Goal: Find specific page/section

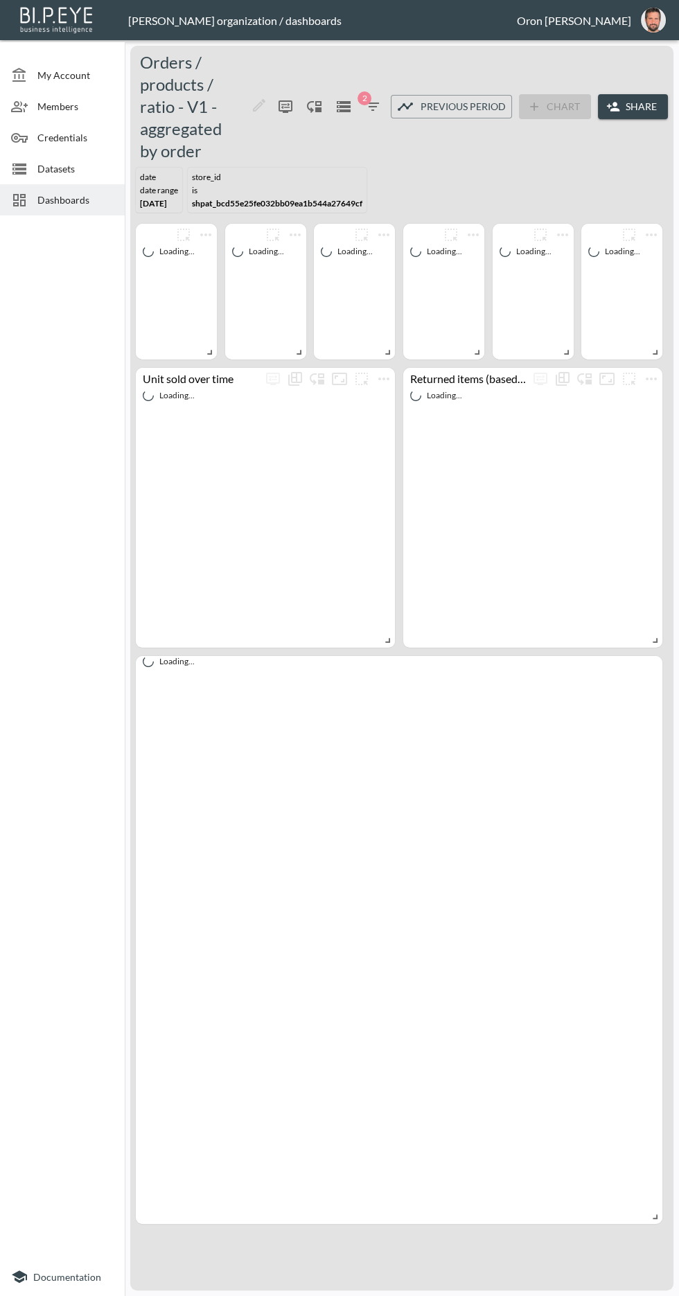
click at [42, 191] on div "Dashboards" at bounding box center [62, 199] width 125 height 31
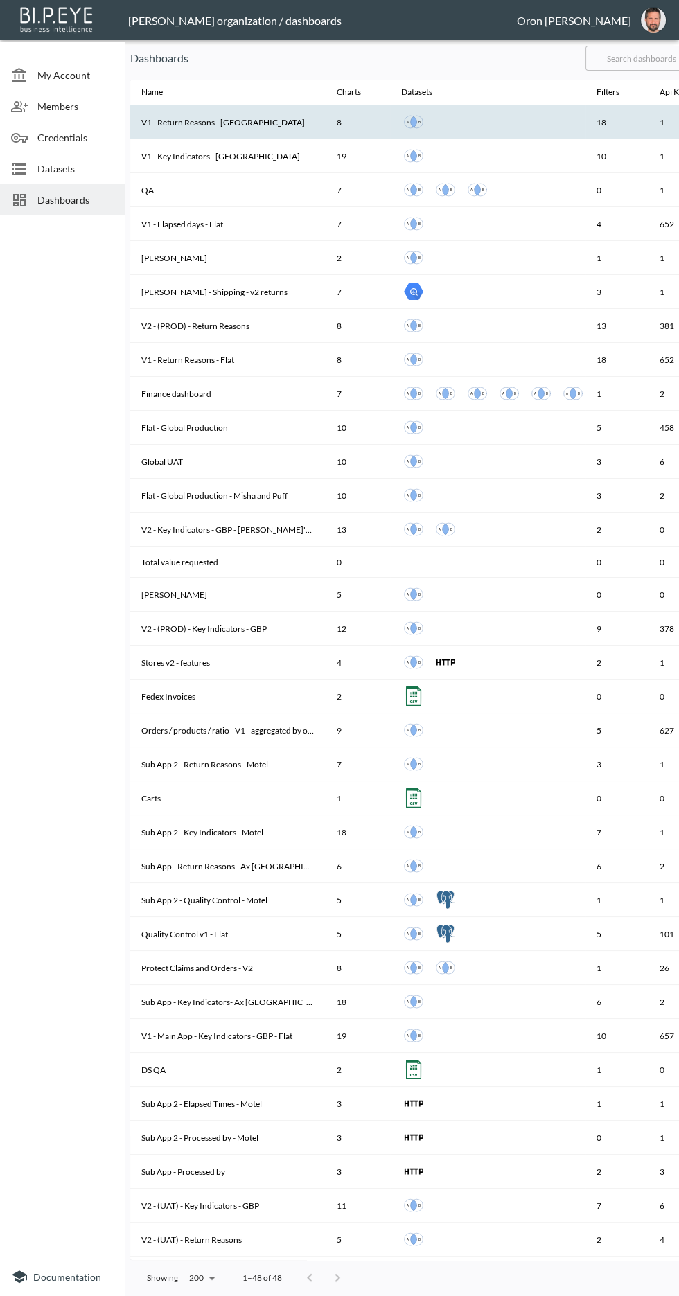
click at [177, 125] on th "V1 - Return Reasons - Tala UK" at bounding box center [227, 122] width 195 height 34
